Goal: Information Seeking & Learning: Learn about a topic

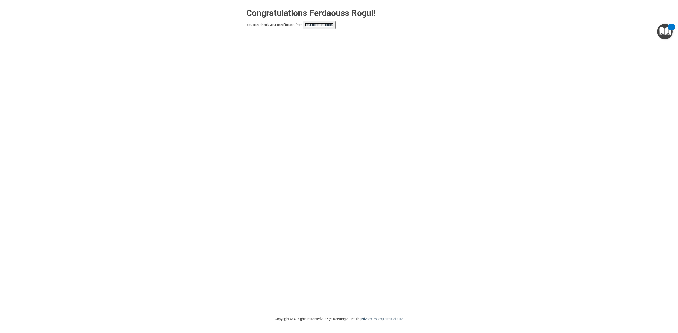
click at [316, 25] on link "your account page!" at bounding box center [319, 25] width 29 height 4
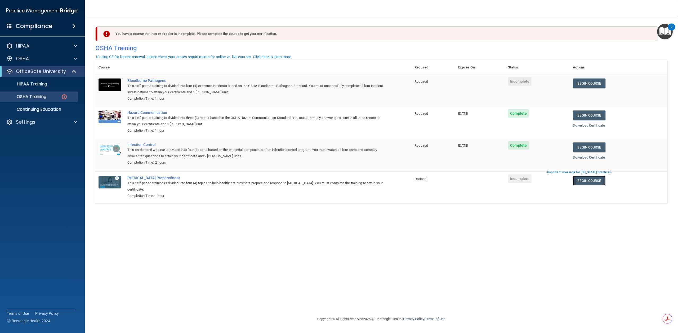
click at [585, 182] on link "Begin Course" at bounding box center [589, 181] width 32 height 10
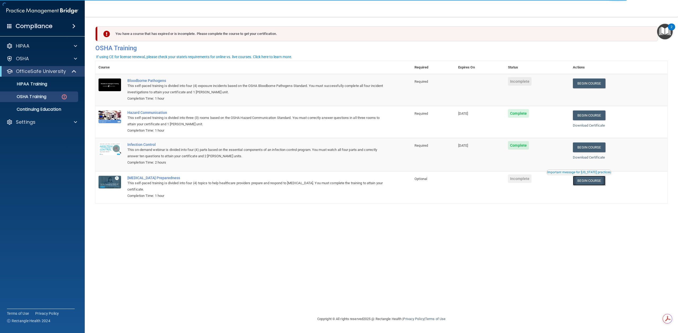
click at [594, 182] on link "Begin Course" at bounding box center [589, 181] width 32 height 10
